Goal: Task Accomplishment & Management: Manage account settings

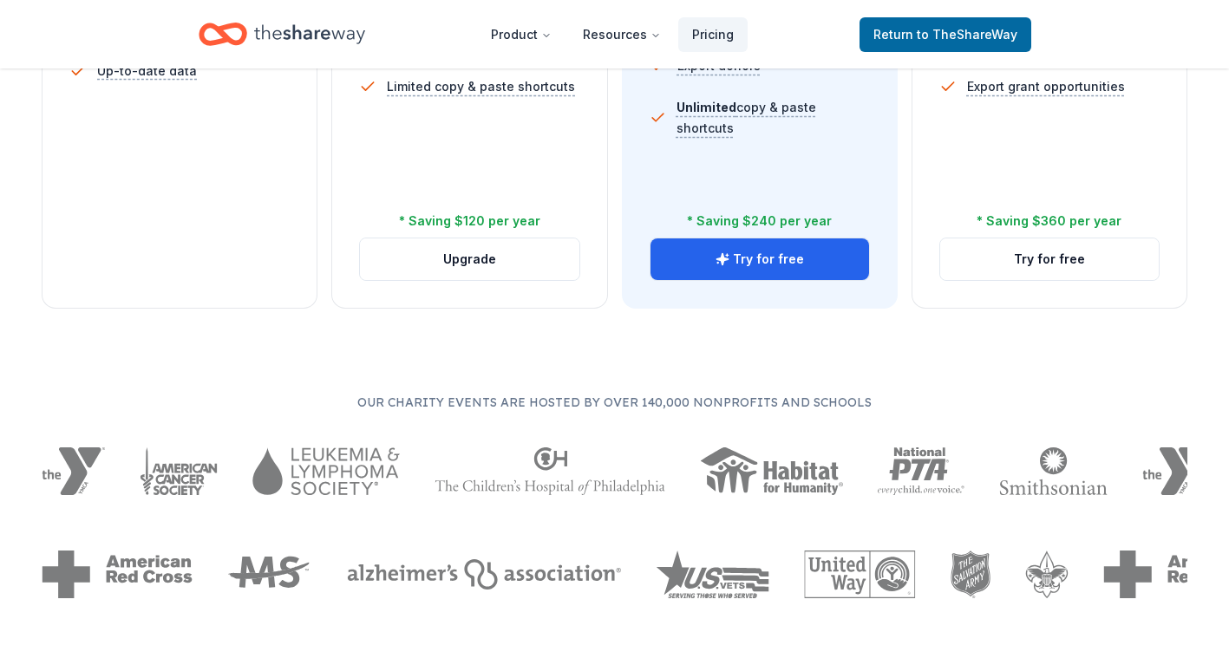
scroll to position [777, 0]
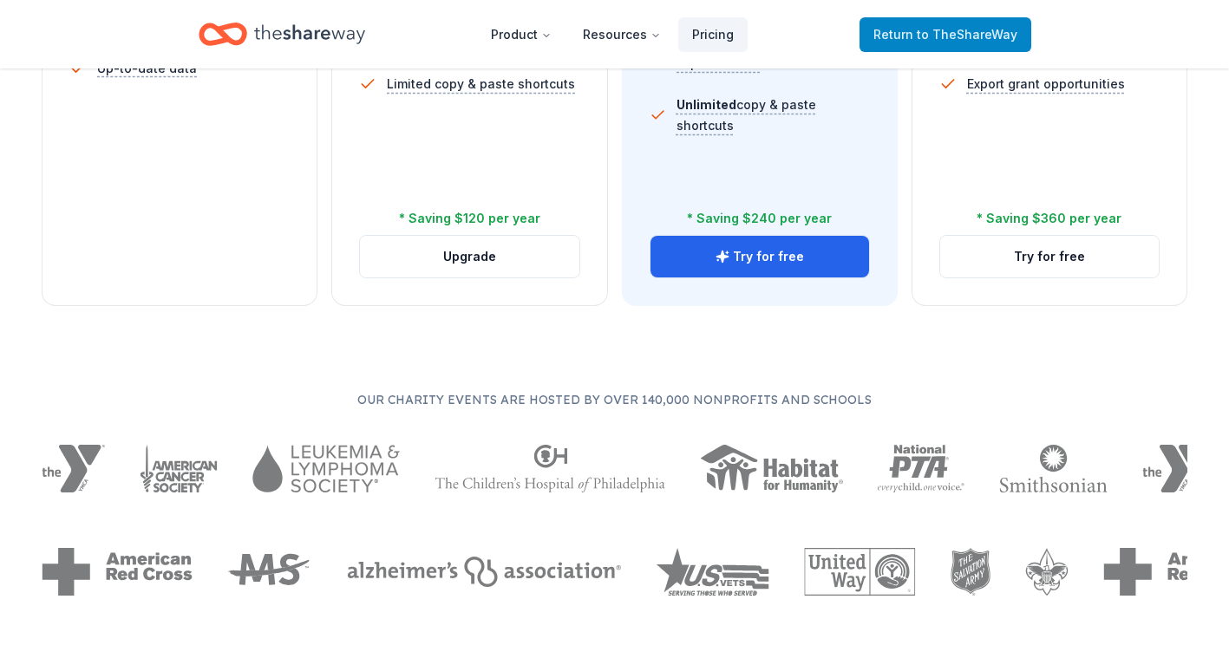
click at [965, 38] on span "to TheShareWay" at bounding box center [967, 34] width 101 height 15
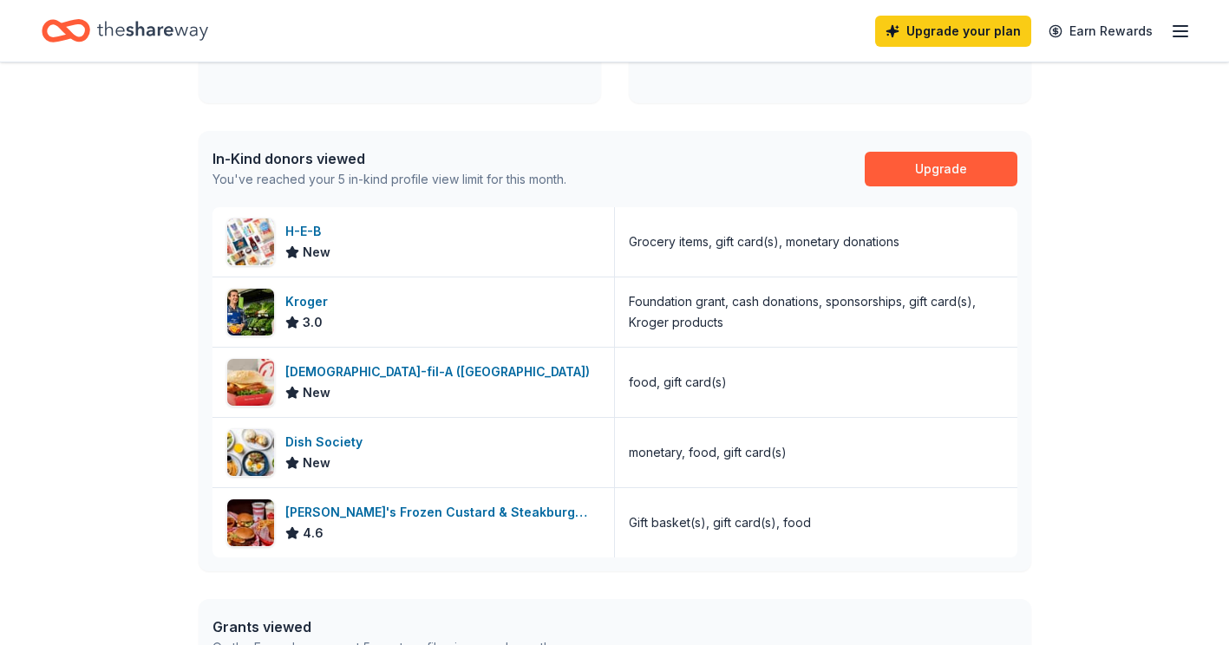
scroll to position [416, 0]
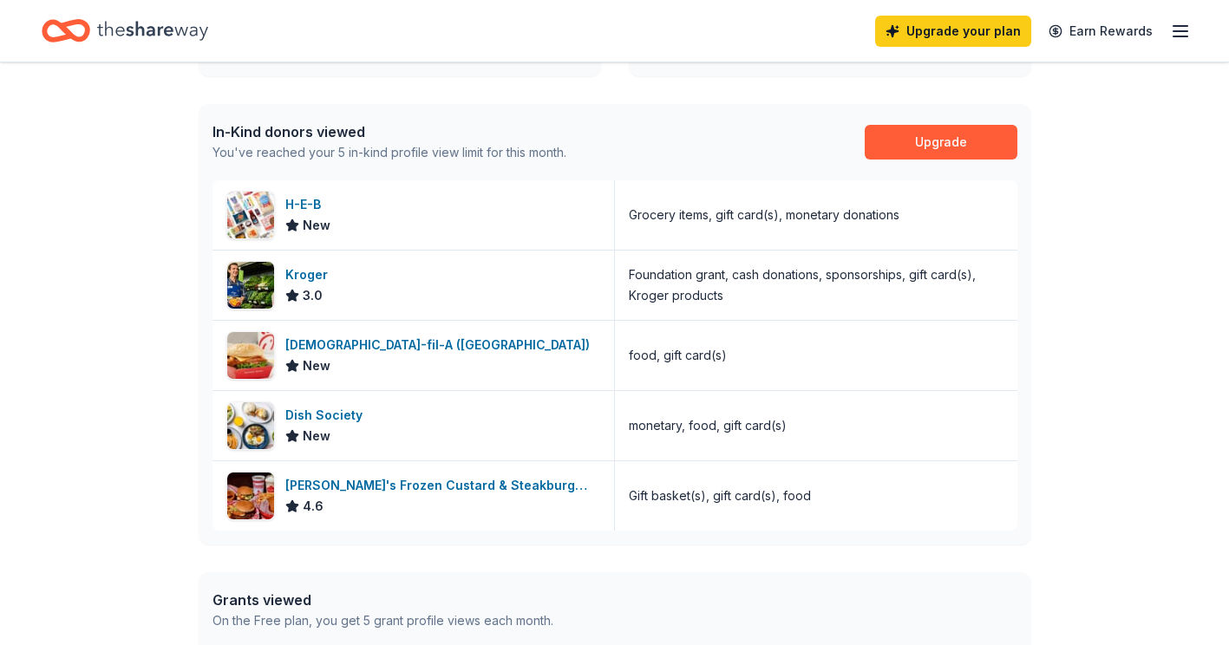
click at [112, 305] on div "👋 Hi [PERSON_NAME] In-Kind Create new event Thrive with Youth [DATE] • [GEOGRAP…" at bounding box center [614, 237] width 1229 height 1183
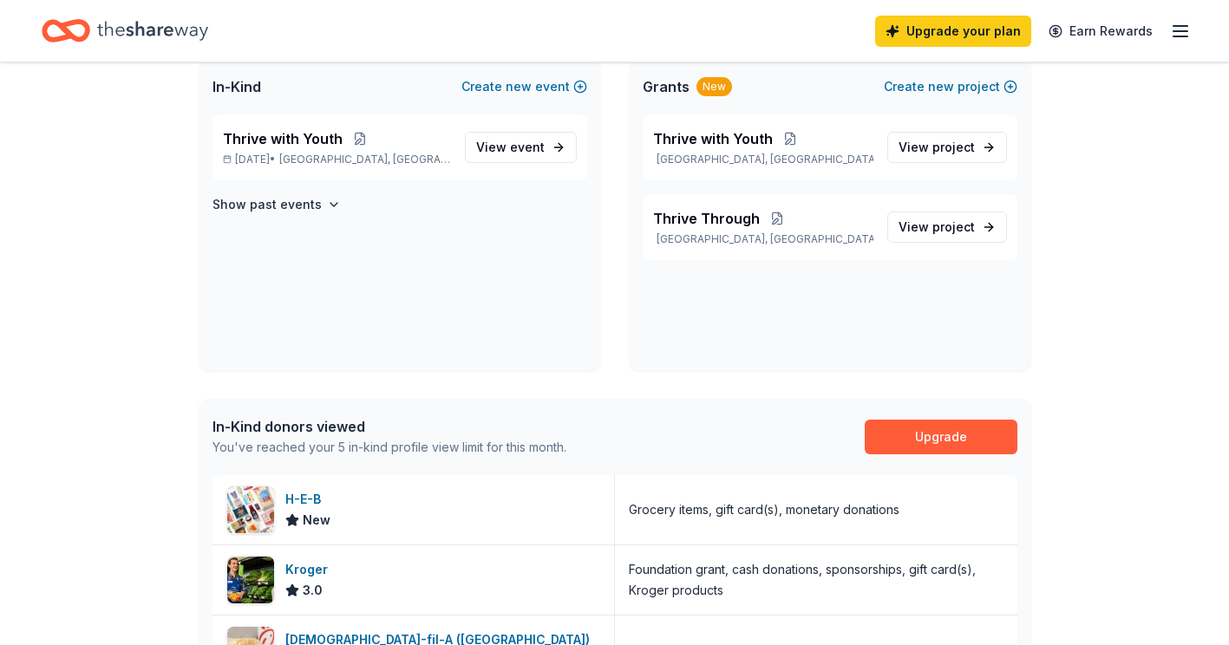
scroll to position [0, 0]
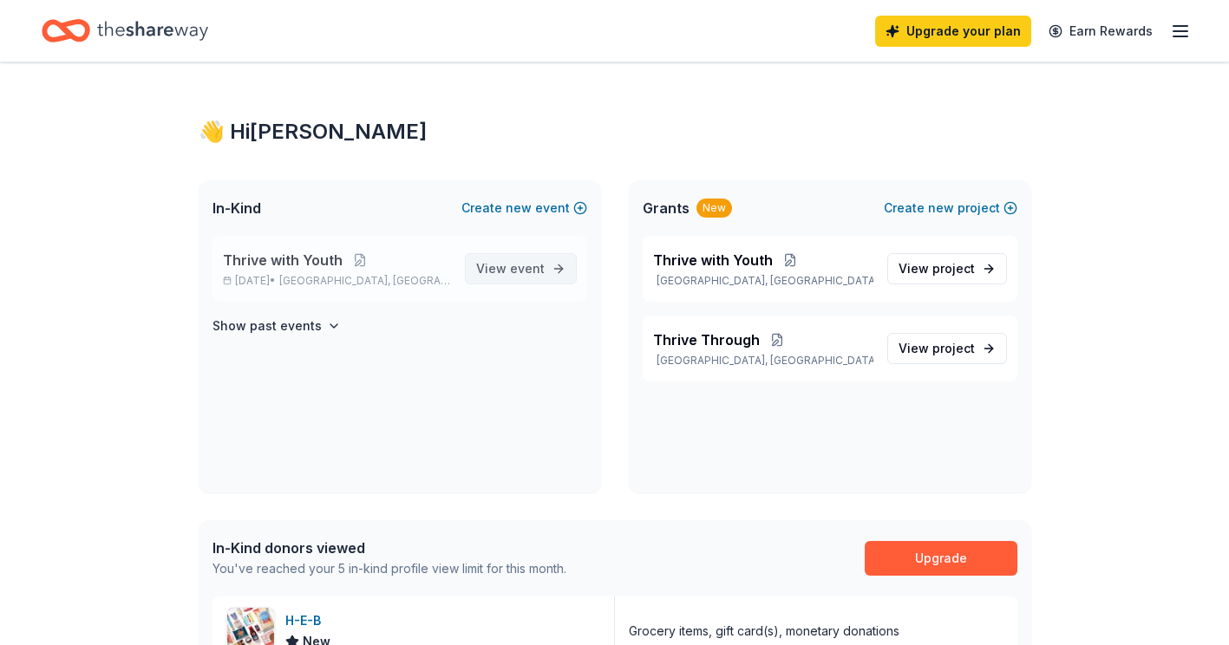
click at [510, 275] on span "View event" at bounding box center [510, 268] width 69 height 21
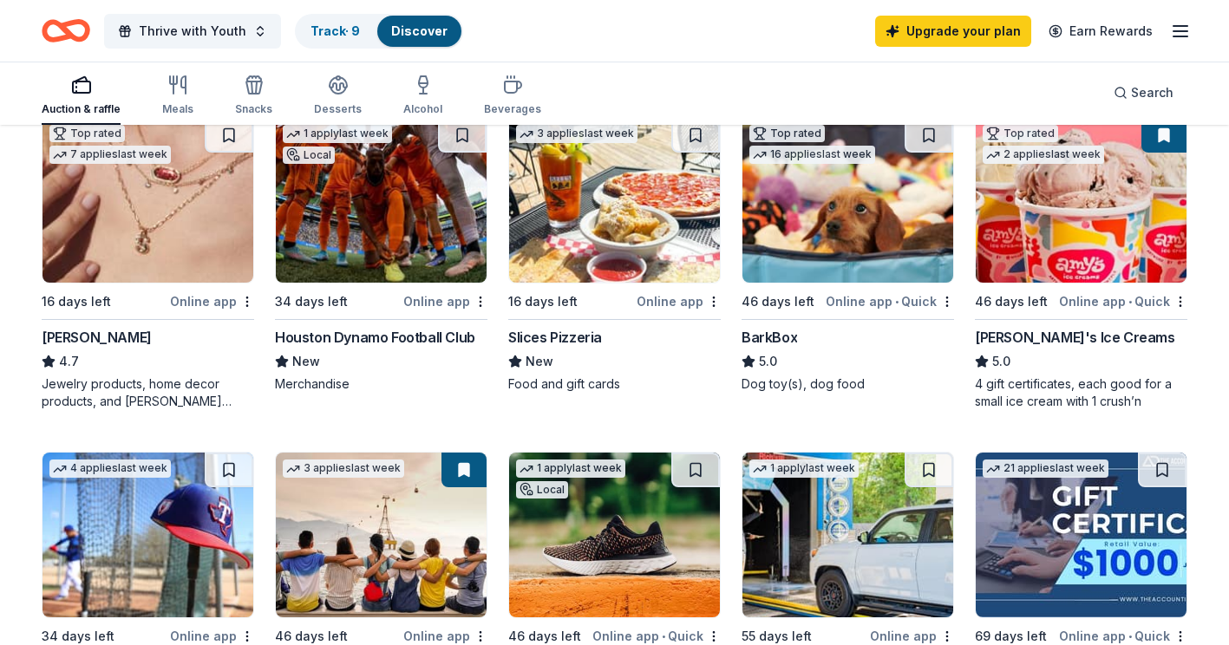
scroll to position [531, 0]
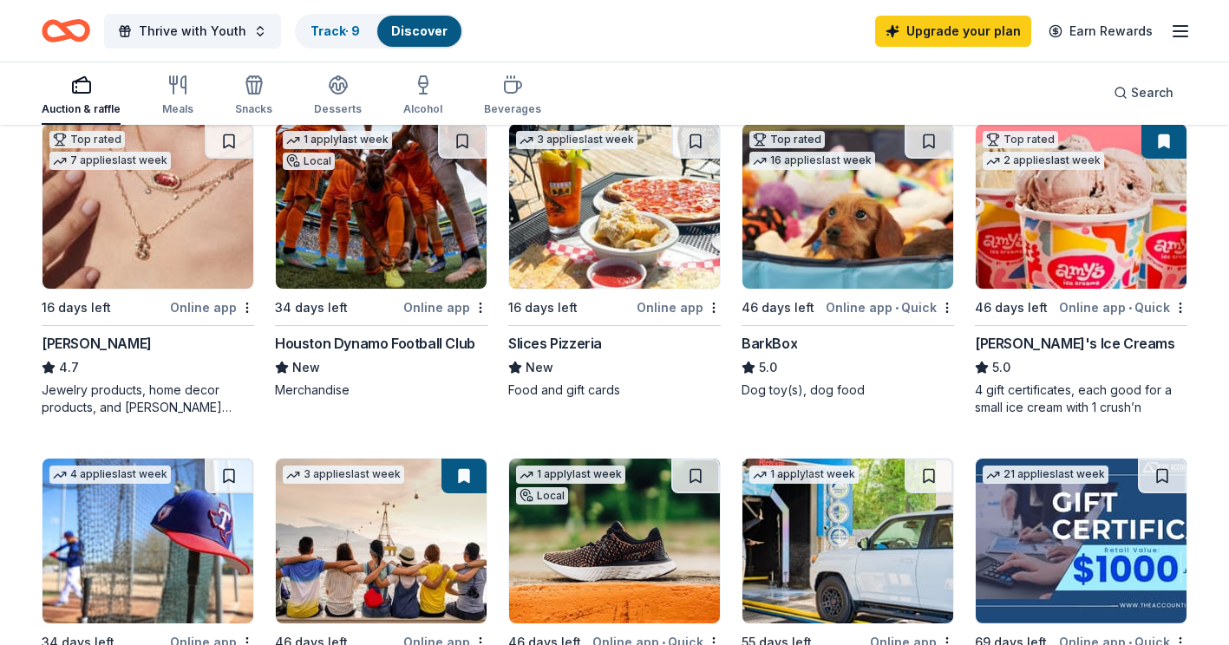
click at [397, 217] on img at bounding box center [381, 206] width 211 height 165
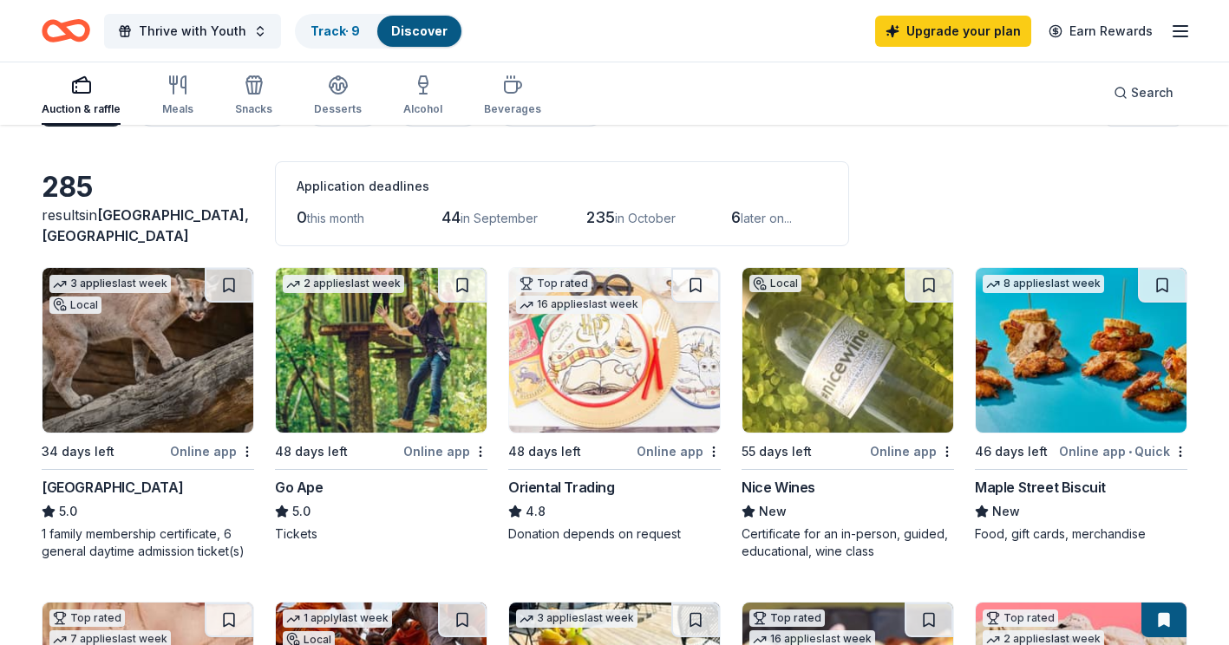
scroll to position [50, 0]
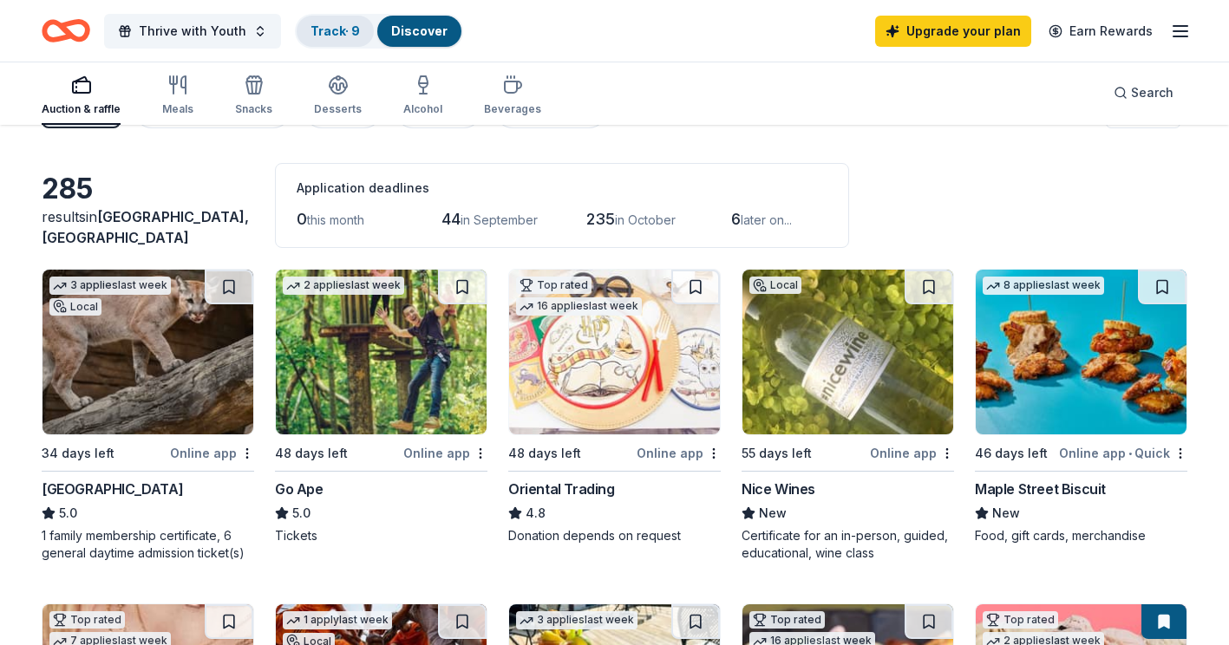
click at [329, 29] on link "Track · 9" at bounding box center [335, 30] width 49 height 15
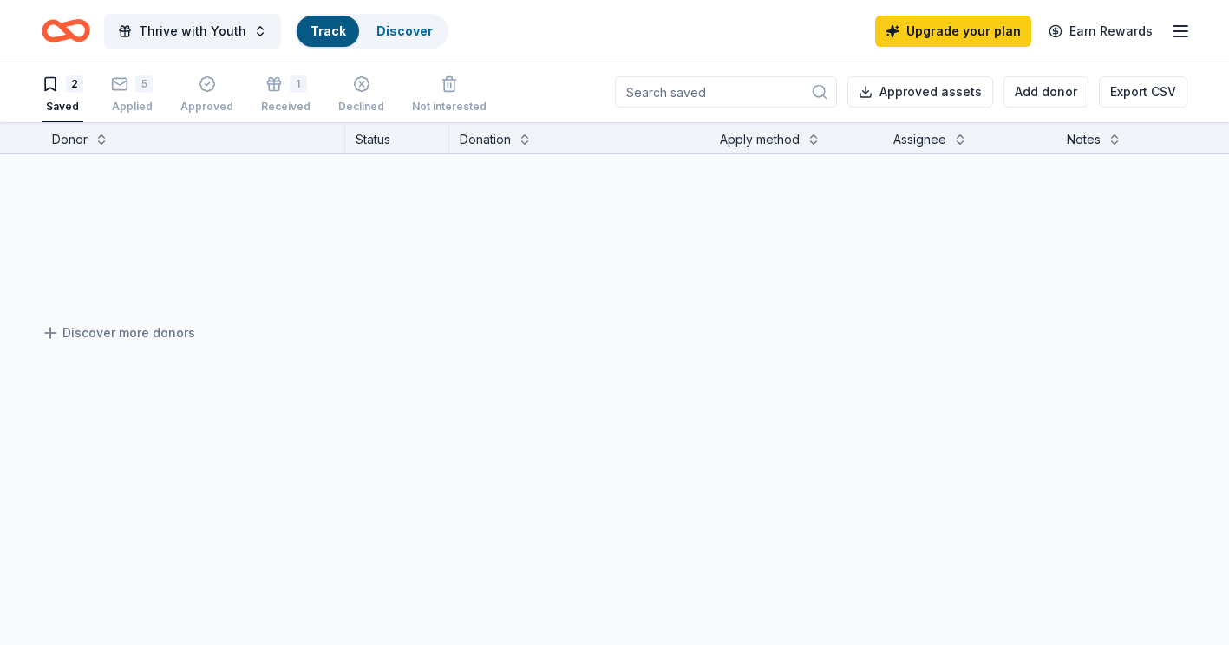
scroll to position [1, 0]
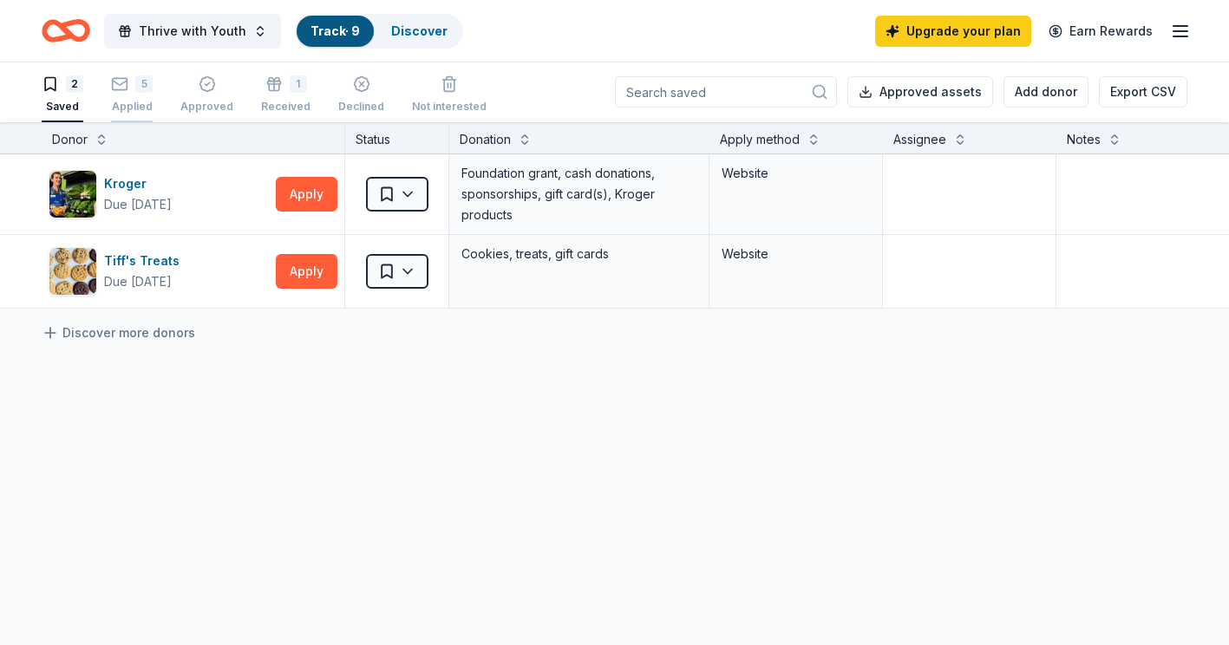
click at [125, 88] on icon "button" at bounding box center [119, 83] width 17 height 17
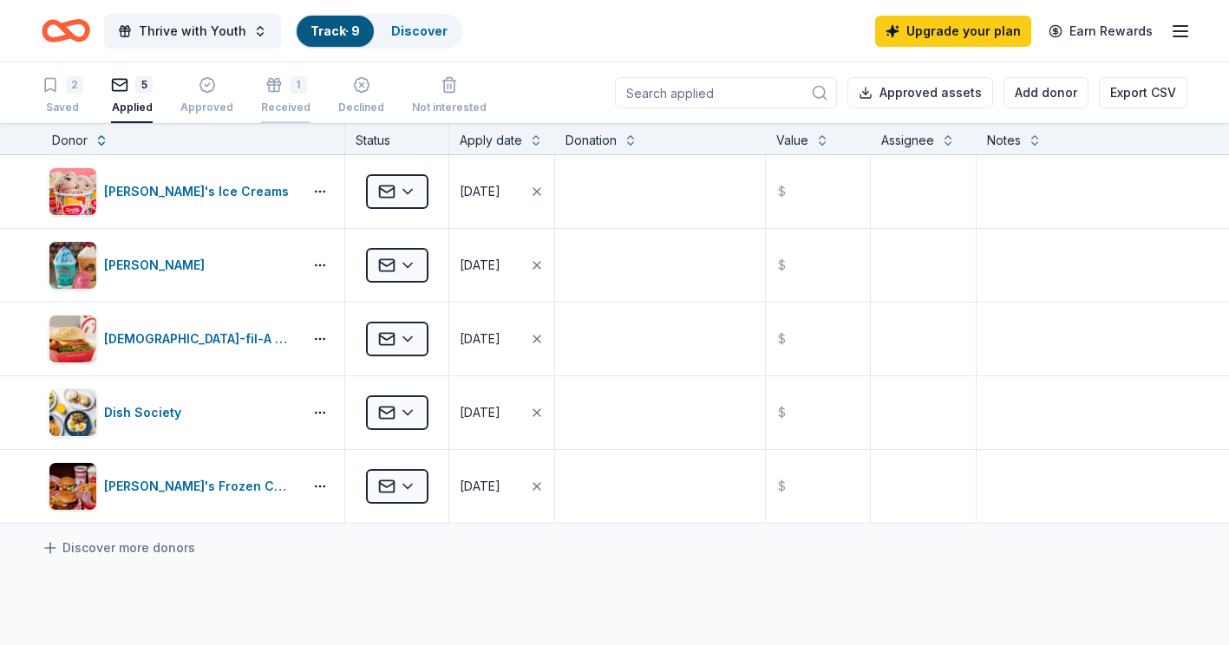
click at [290, 83] on div "1" at bounding box center [298, 84] width 17 height 17
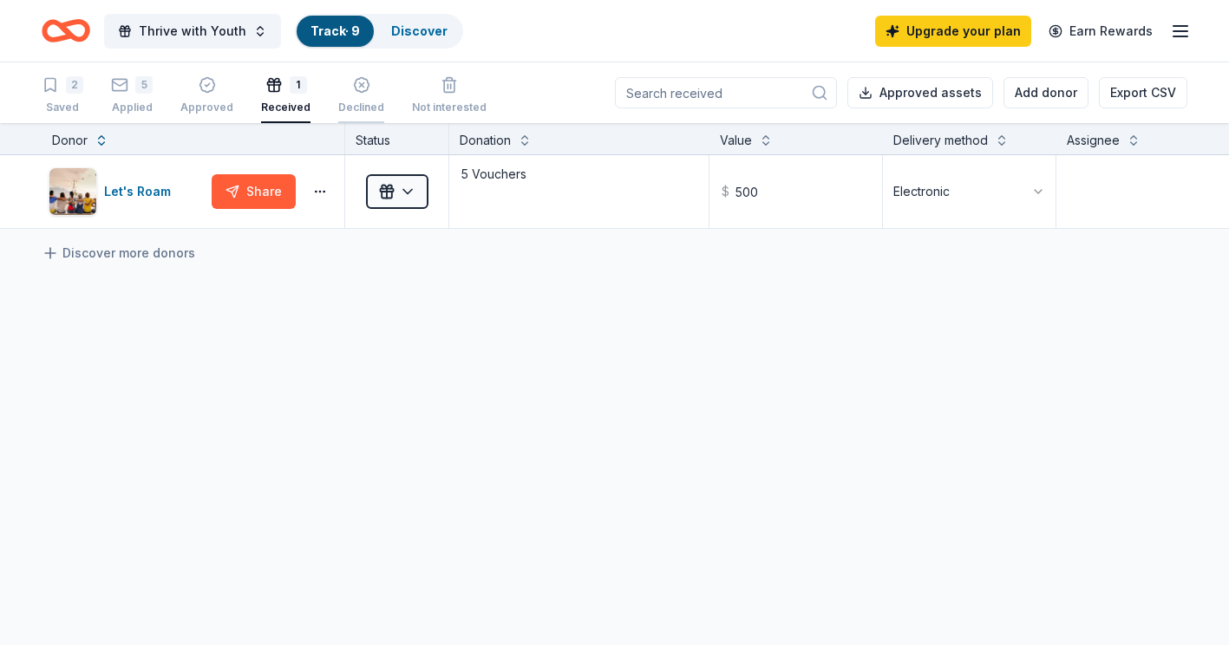
click at [353, 88] on icon "button" at bounding box center [361, 84] width 17 height 17
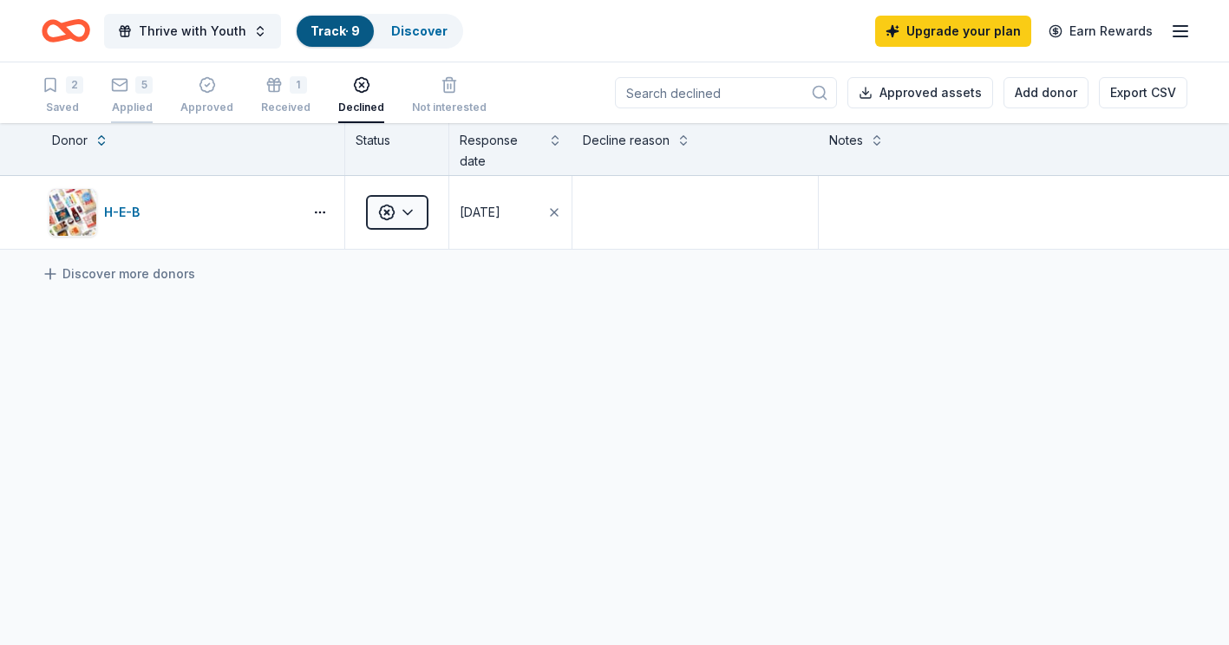
click at [147, 94] on div "5 Applied" at bounding box center [132, 95] width 42 height 38
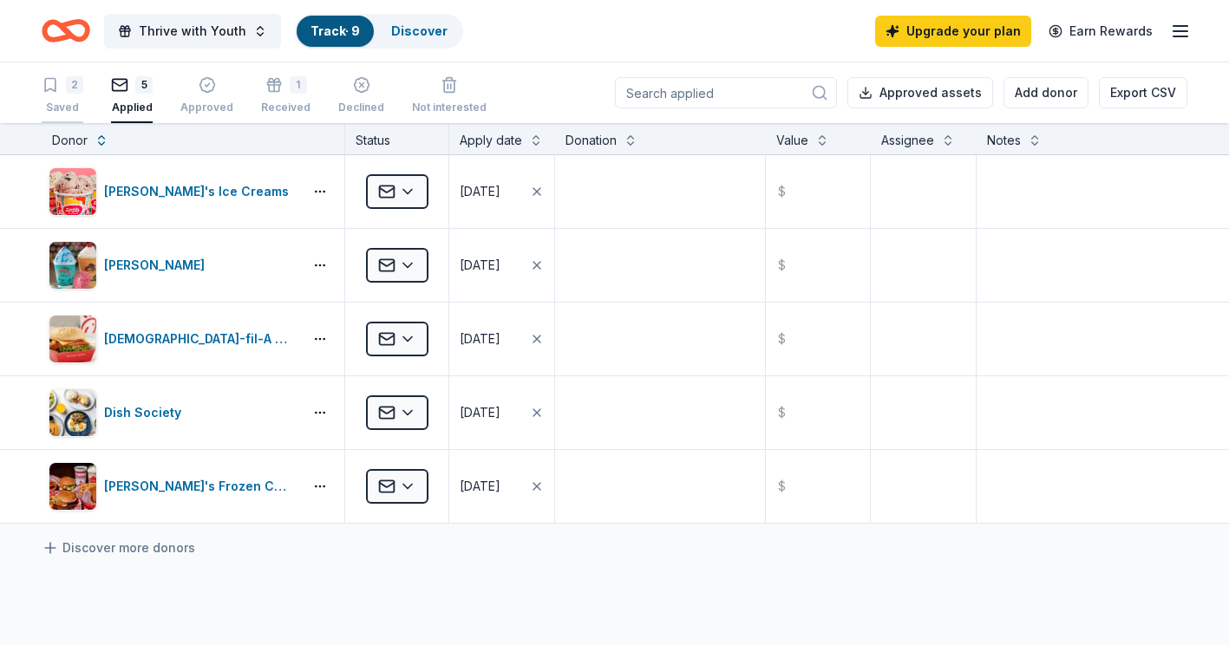
click at [55, 95] on div "2 Saved" at bounding box center [63, 95] width 42 height 38
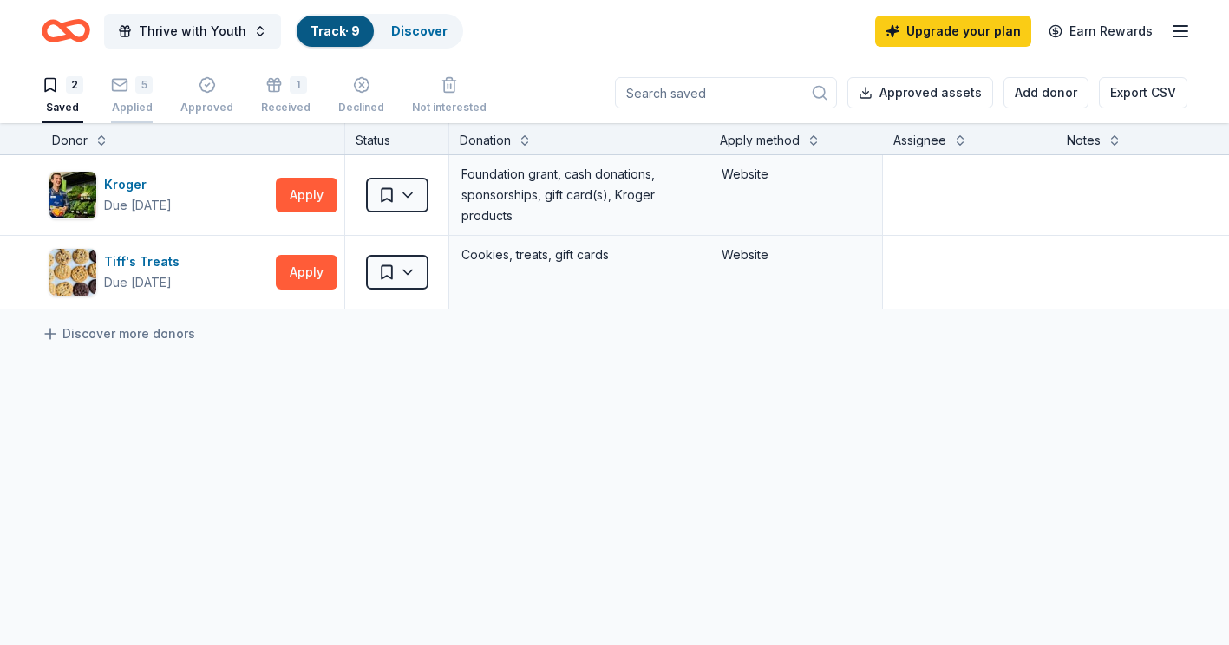
click at [119, 93] on icon "button" at bounding box center [119, 84] width 17 height 17
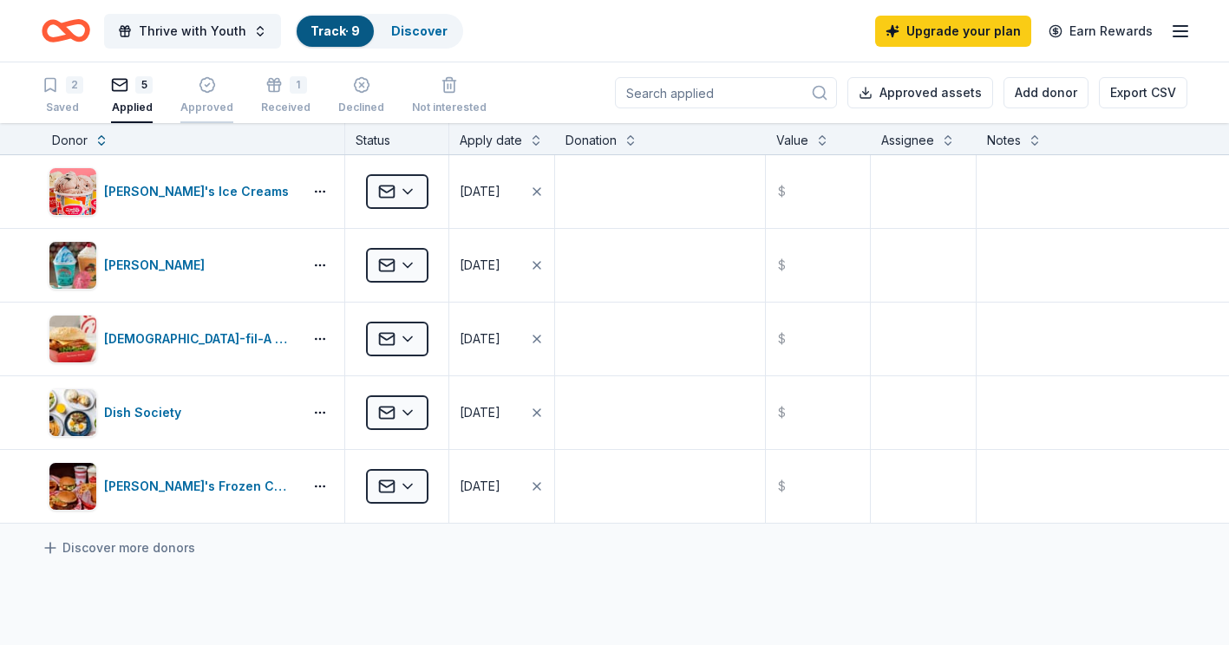
click at [219, 100] on div "Approved" at bounding box center [206, 95] width 53 height 38
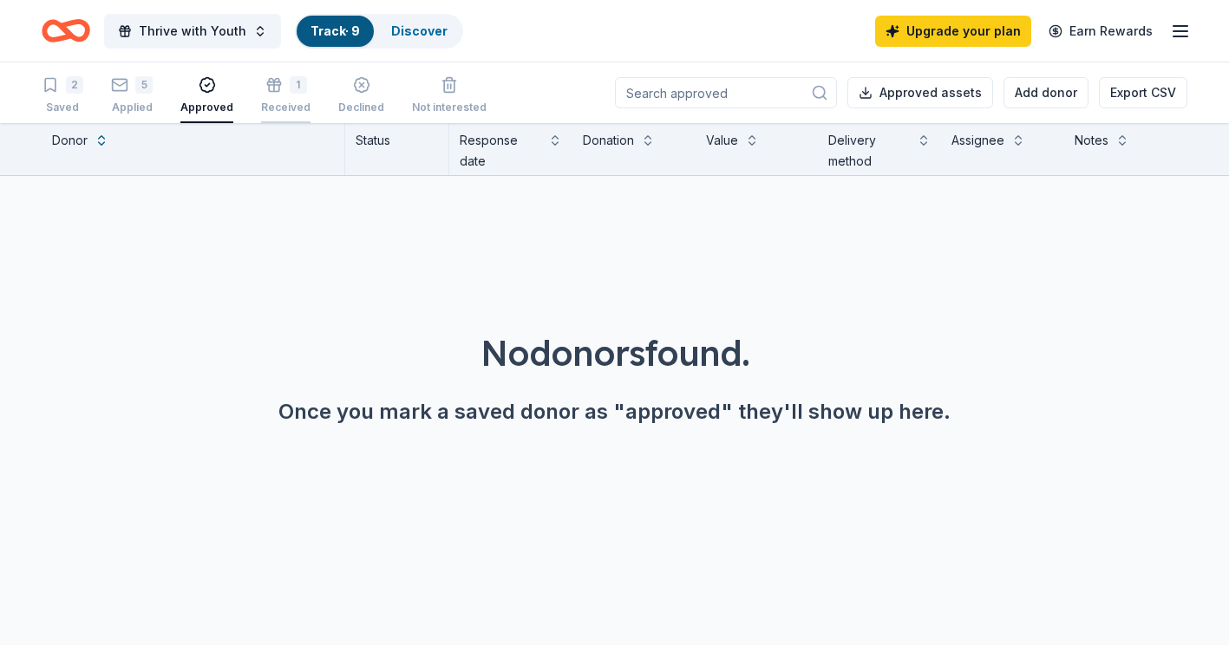
click at [287, 100] on div "1 Received" at bounding box center [285, 95] width 49 height 38
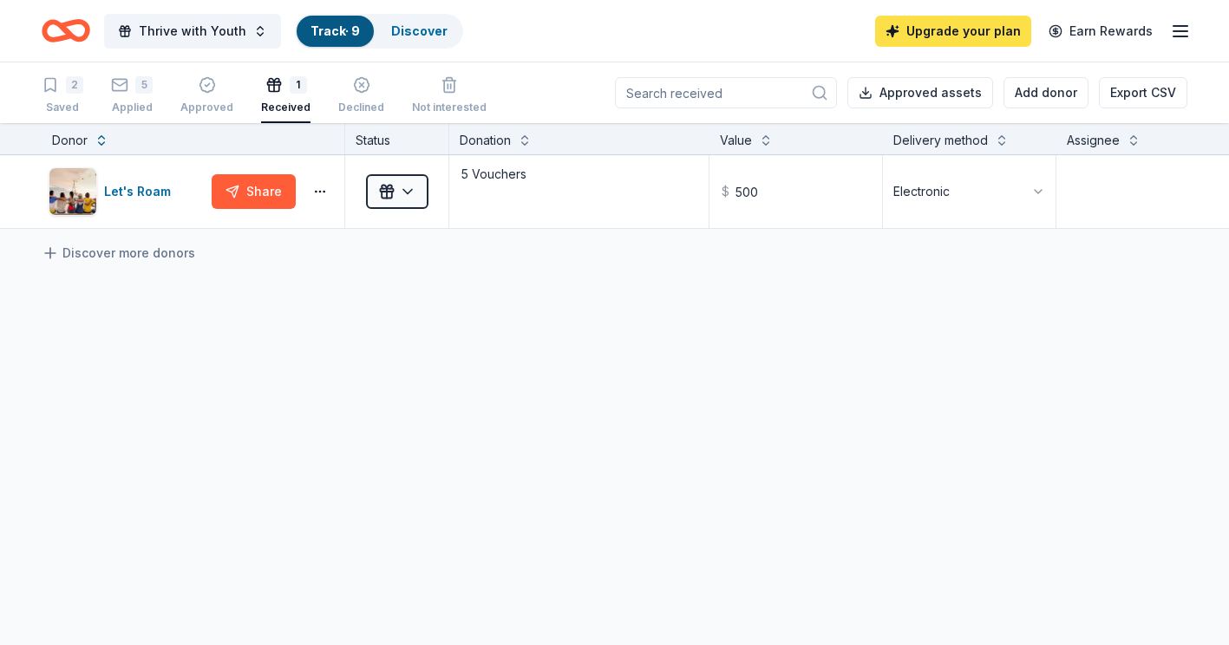
click at [1001, 23] on link "Upgrade your plan" at bounding box center [953, 31] width 156 height 31
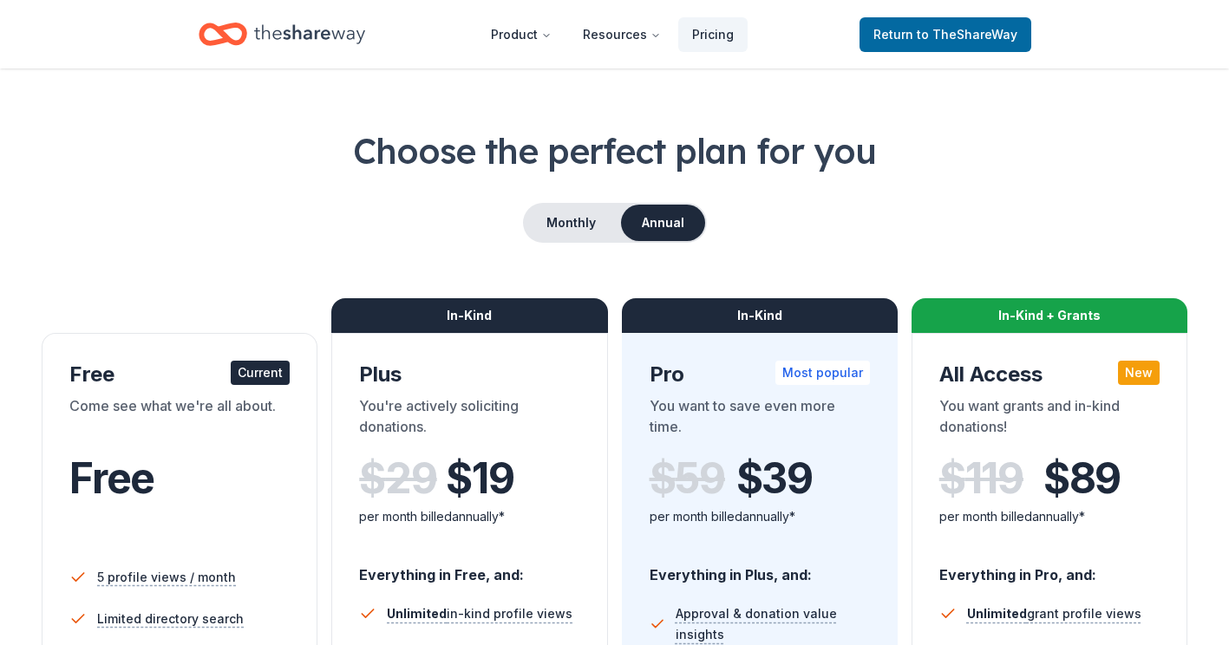
scroll to position [38, 0]
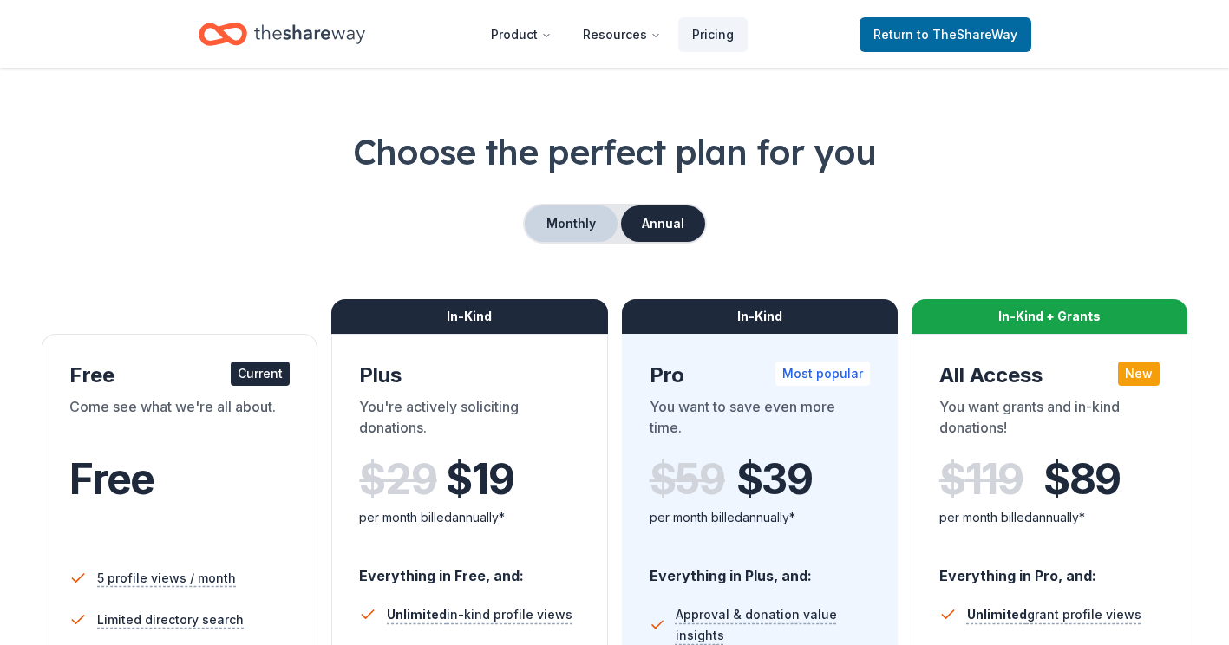
click at [580, 231] on button "Monthly" at bounding box center [571, 224] width 93 height 36
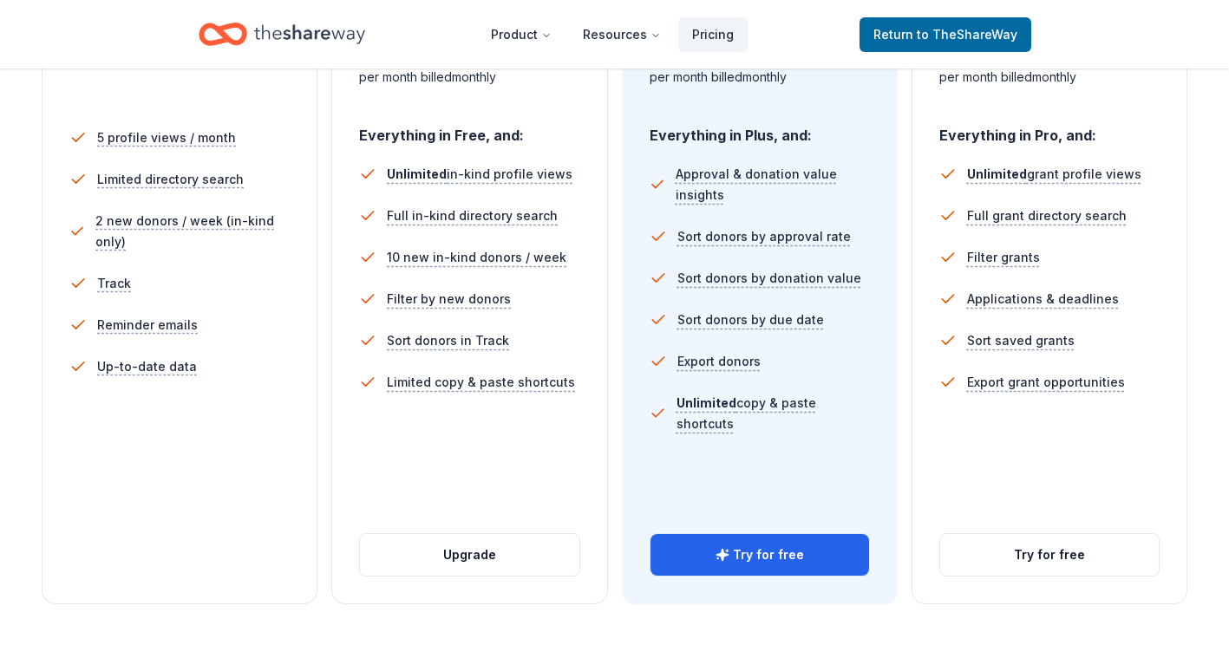
scroll to position [0, 0]
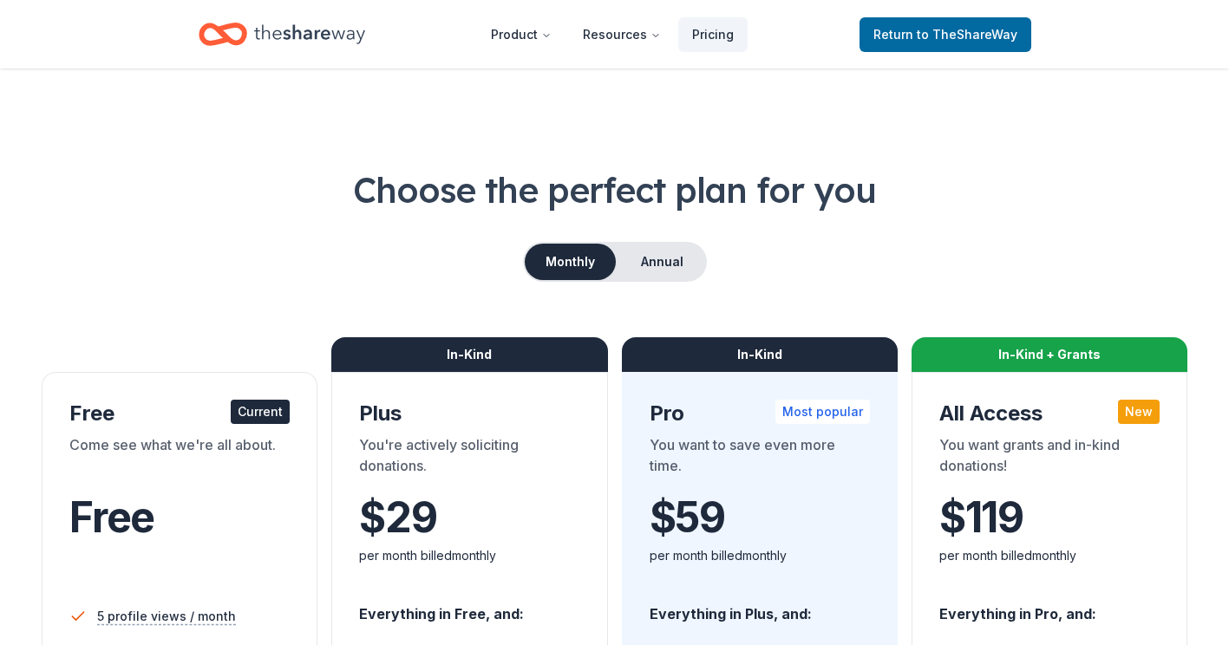
click at [303, 29] on icon "Home" at bounding box center [309, 34] width 111 height 36
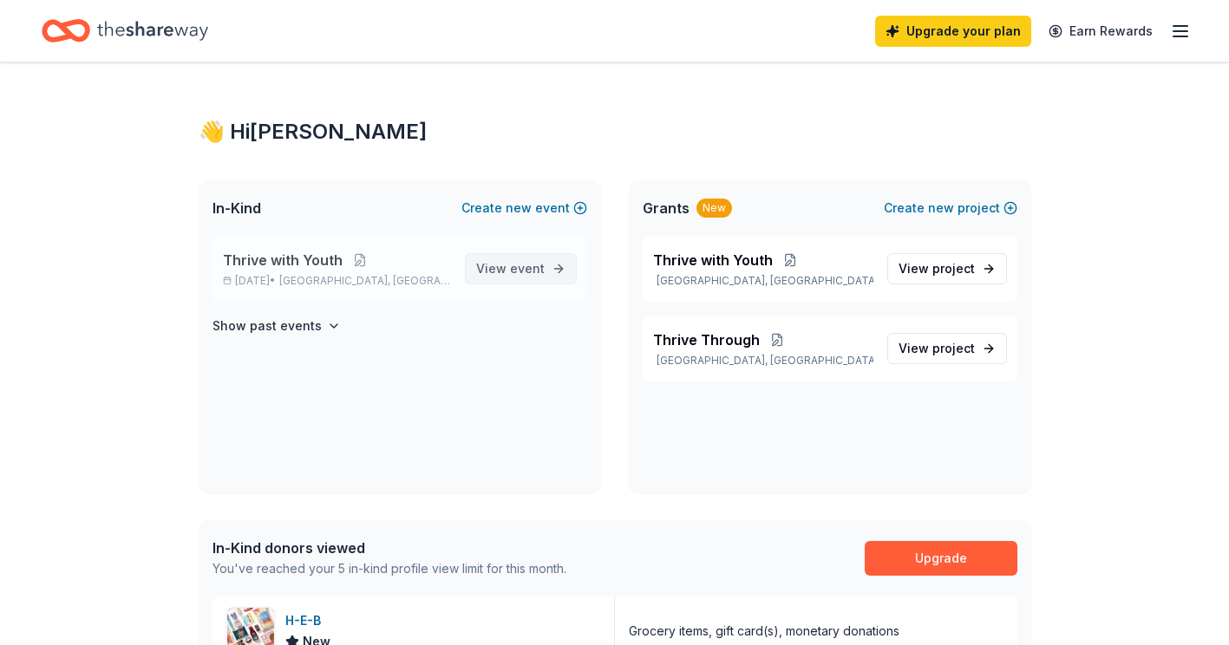
click at [523, 268] on span "event" at bounding box center [527, 268] width 35 height 15
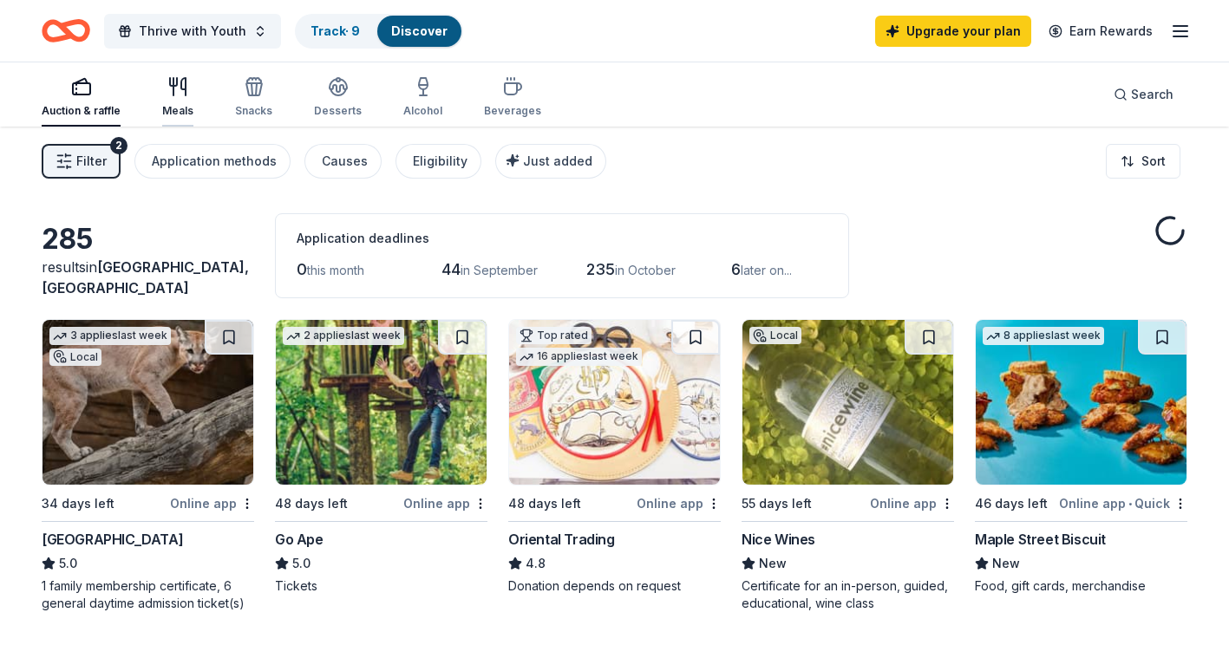
click at [171, 109] on div "Meals" at bounding box center [177, 111] width 31 height 14
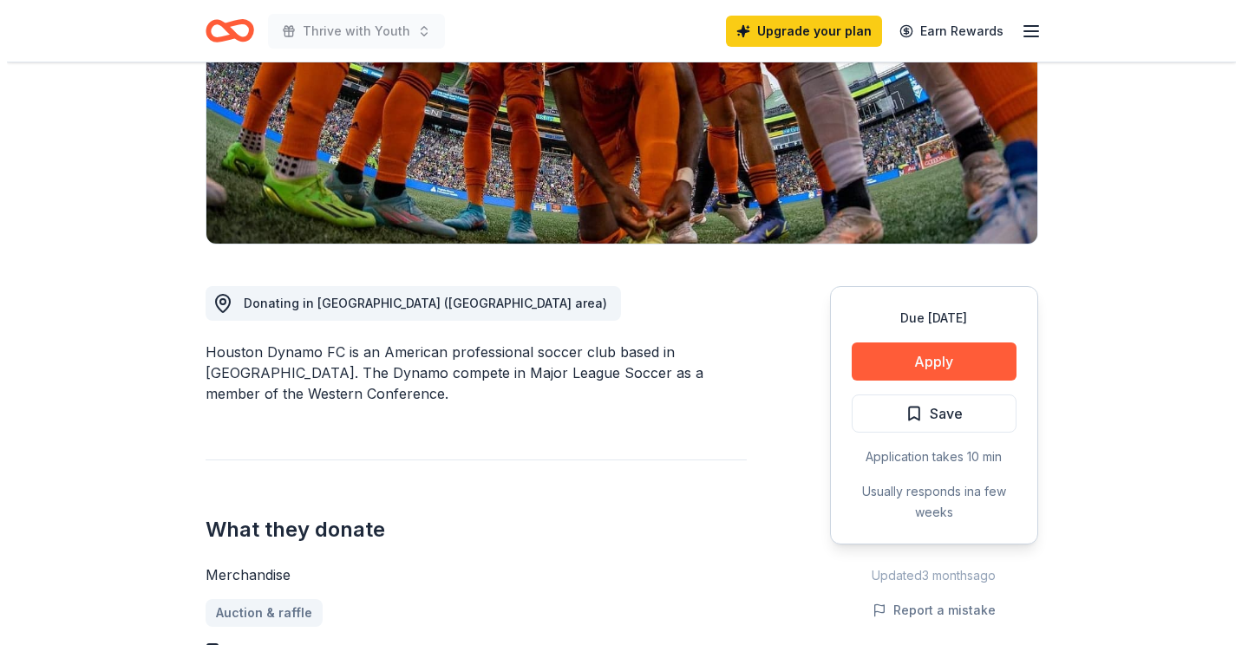
scroll to position [306, 0]
